Goal: Find contact information: Obtain details needed to contact an individual or organization

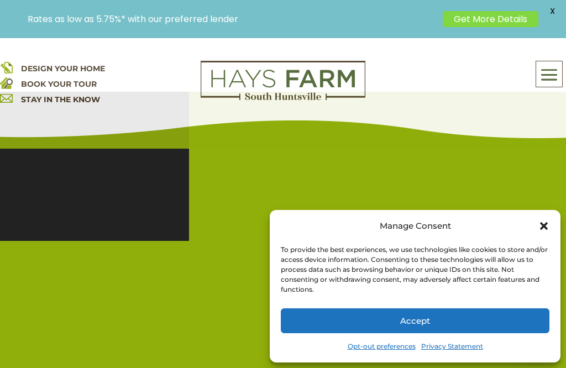
scroll to position [57, 0]
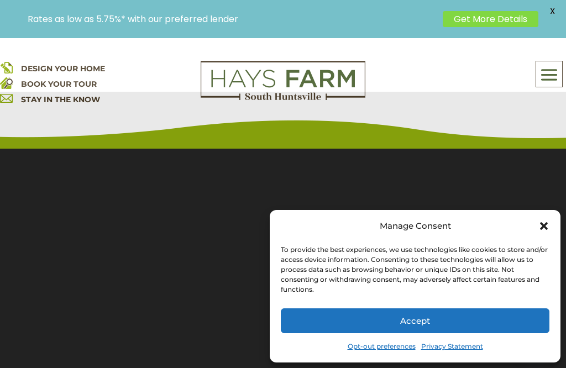
click at [547, 223] on icon "Close dialog" at bounding box center [544, 226] width 8 height 8
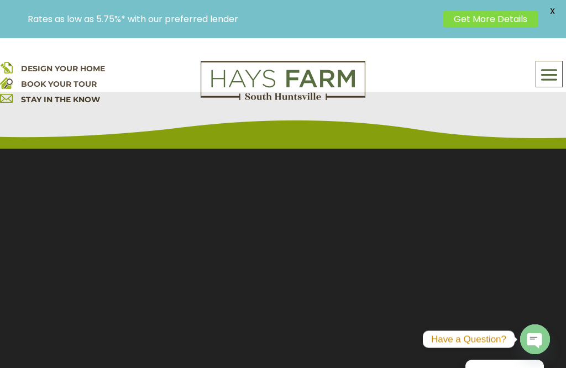
click at [549, 218] on section "Video Player 00:13 00:00 00:32" at bounding box center [283, 271] width 566 height 359
click at [545, 221] on section "Video Player 00:13 00:00 00:32" at bounding box center [283, 271] width 566 height 359
click at [549, 17] on span "X" at bounding box center [552, 11] width 17 height 17
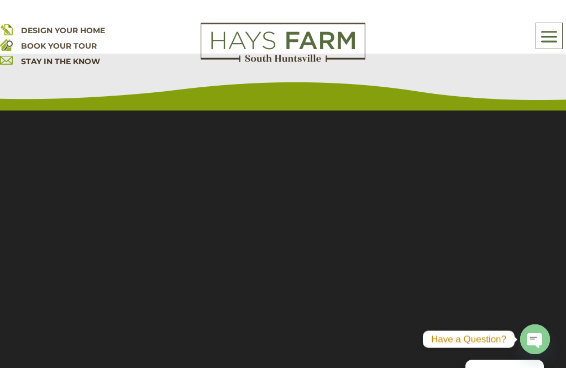
click at [558, 8] on div "DESIGN YOUR HOME BOOK YOUR TOUR STAY IN THE KNOW About Us Quick Move-in Homes A…" at bounding box center [283, 55] width 566 height 110
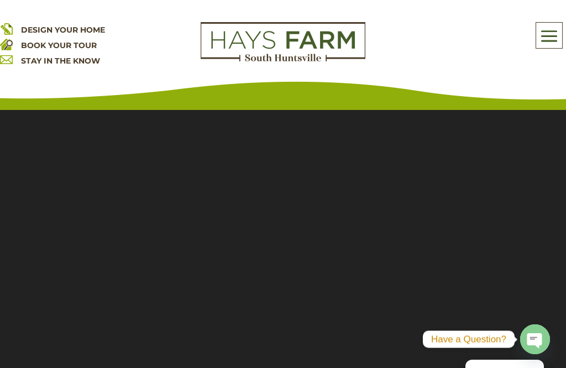
scroll to position [0, 0]
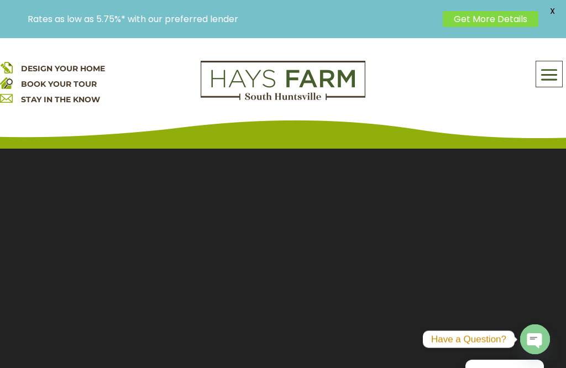
click at [28, 189] on section "Video Player 00:03 00:00 00:32" at bounding box center [283, 314] width 566 height 359
click at [28, 188] on section "Video Player 00:03 00:00 00:32" at bounding box center [283, 314] width 566 height 359
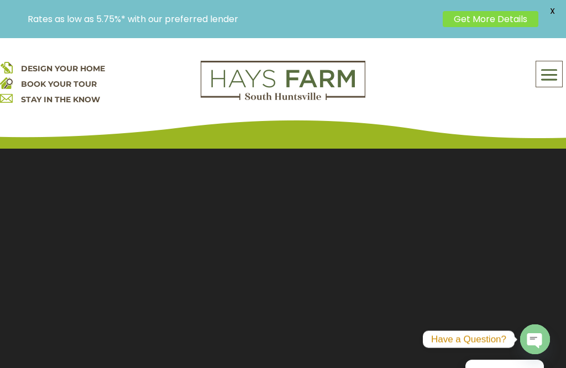
click at [534, 339] on icon "button" at bounding box center [532, 339] width 6 height 1
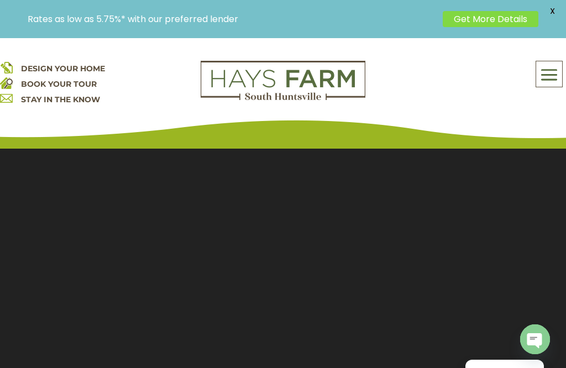
click at [535, 334] on icon "button" at bounding box center [533, 341] width 15 height 15
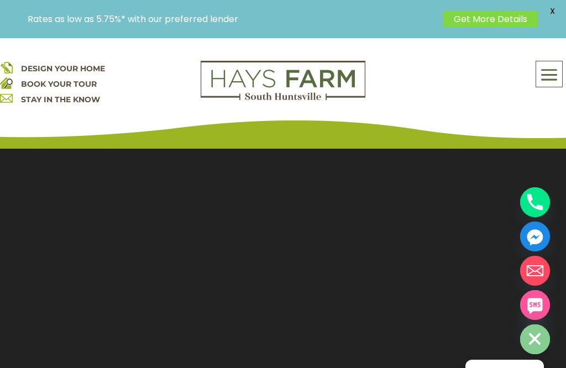
click at [538, 342] on icon "button" at bounding box center [533, 341] width 15 height 15
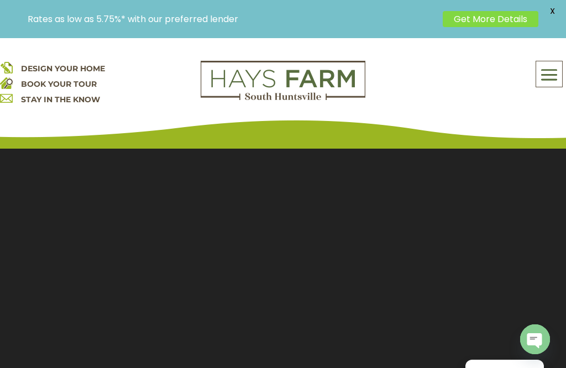
click at [543, 337] on circle "button" at bounding box center [535, 336] width 30 height 30
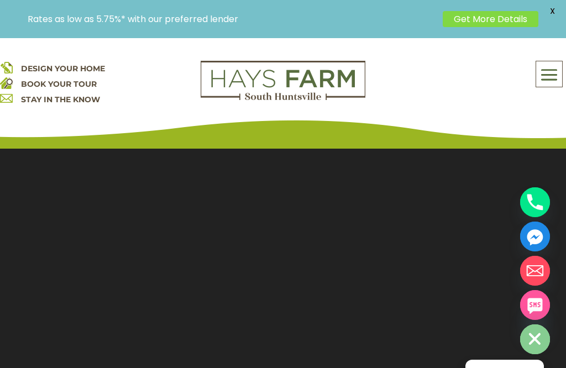
click at [535, 271] on icon "Email" at bounding box center [534, 269] width 17 height 7
